Goal: Communication & Community: Answer question/provide support

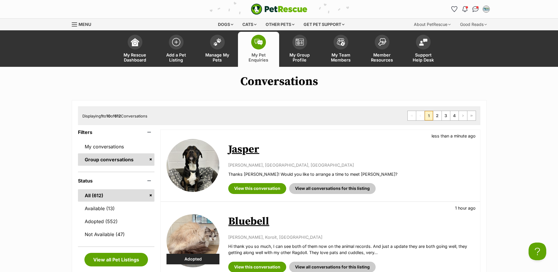
click at [264, 44] on span at bounding box center [258, 42] width 15 height 15
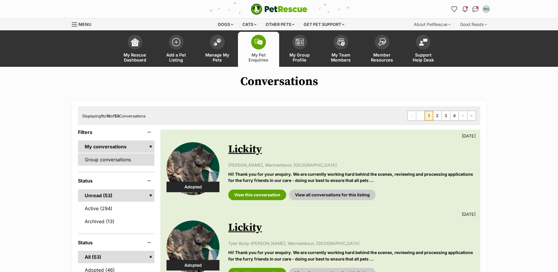
click at [108, 153] on link "Group conversations" at bounding box center [116, 159] width 77 height 12
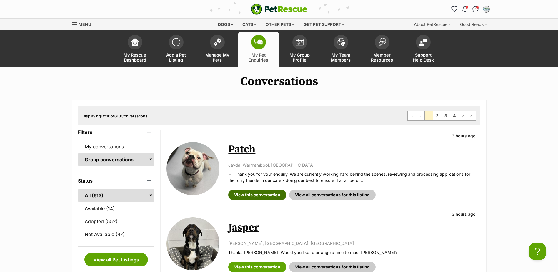
click at [248, 198] on link "View this conversation" at bounding box center [257, 195] width 58 height 11
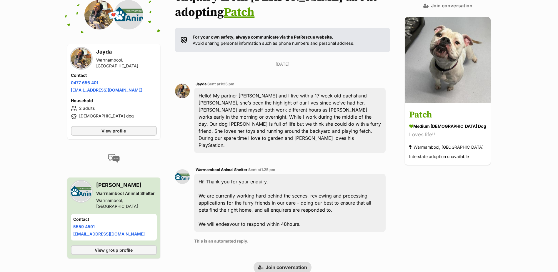
scroll to position [118, 0]
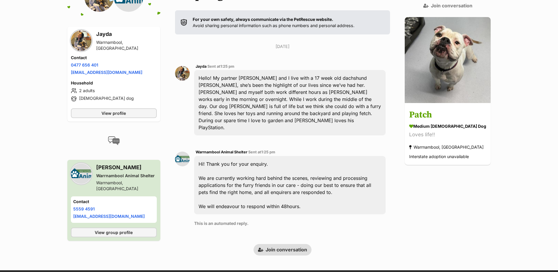
click at [85, 30] on img at bounding box center [81, 40] width 21 height 21
click at [113, 110] on span "View profile" at bounding box center [114, 113] width 24 height 6
click at [106, 30] on h3 "Jayda" at bounding box center [126, 34] width 61 height 8
click at [104, 30] on h3 "Jayda" at bounding box center [126, 34] width 61 height 8
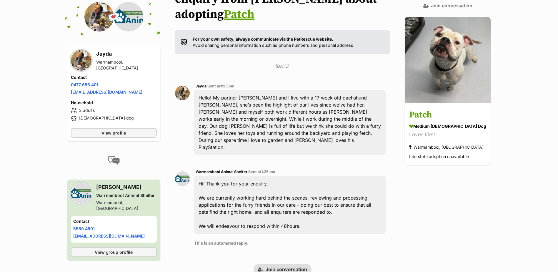
scroll to position [88, 0]
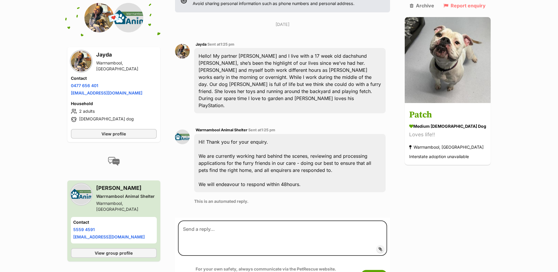
scroll to position [142, 0]
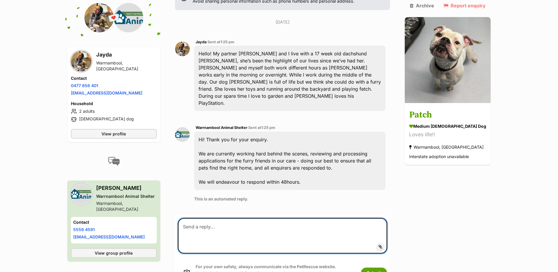
click at [284, 218] on textarea at bounding box center [282, 235] width 209 height 35
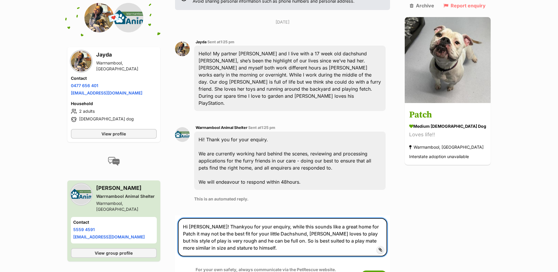
click at [375, 218] on textarea "Hi Jayda! Thankyou for your enquiry, while this sounds like a great home for Pa…" at bounding box center [282, 237] width 209 height 38
click at [251, 218] on textarea "Hi Jayda! Thankyou for your enquiry, while this sounds like a great home for Pa…" at bounding box center [282, 237] width 209 height 38
click at [261, 222] on textarea "Hi Jayda! Thankyou for your enquiry, while this sounds like a great home for Pa…" at bounding box center [282, 237] width 209 height 38
click at [248, 218] on textarea "Hi Jayda! Thankyou for your enquiry, while this sounds like a great home for Pa…" at bounding box center [282, 237] width 209 height 38
click at [249, 222] on textarea "Hi Jayda! Thankyou for your enquiry, while this sounds like a great home for Pa…" at bounding box center [282, 237] width 209 height 38
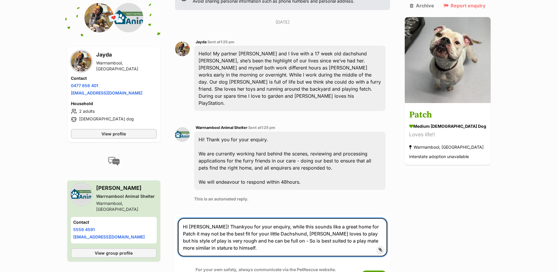
click at [264, 218] on textarea "Hi Jayda! Thankyou for your enquiry, while this sounds like a great home for Pa…" at bounding box center [282, 237] width 209 height 38
click at [259, 218] on textarea "Hi Jayda! Thankyou for your enquiry, while this sounds like a great home for Pa…" at bounding box center [282, 237] width 209 height 38
type textarea "Hi Jayda! Thankyou for your enquiry, while this sounds like a great home for Pa…"
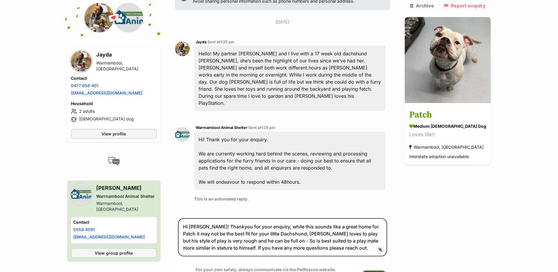
click at [386, 271] on button "Submit" at bounding box center [374, 276] width 26 height 11
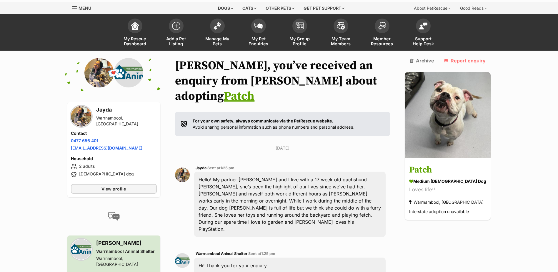
scroll to position [12, 0]
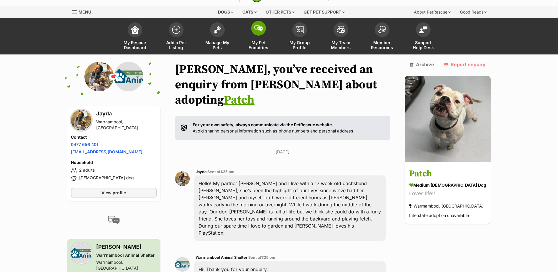
click at [247, 29] on link "My Pet Enquiries" at bounding box center [258, 36] width 41 height 35
